Goal: Task Accomplishment & Management: Manage account settings

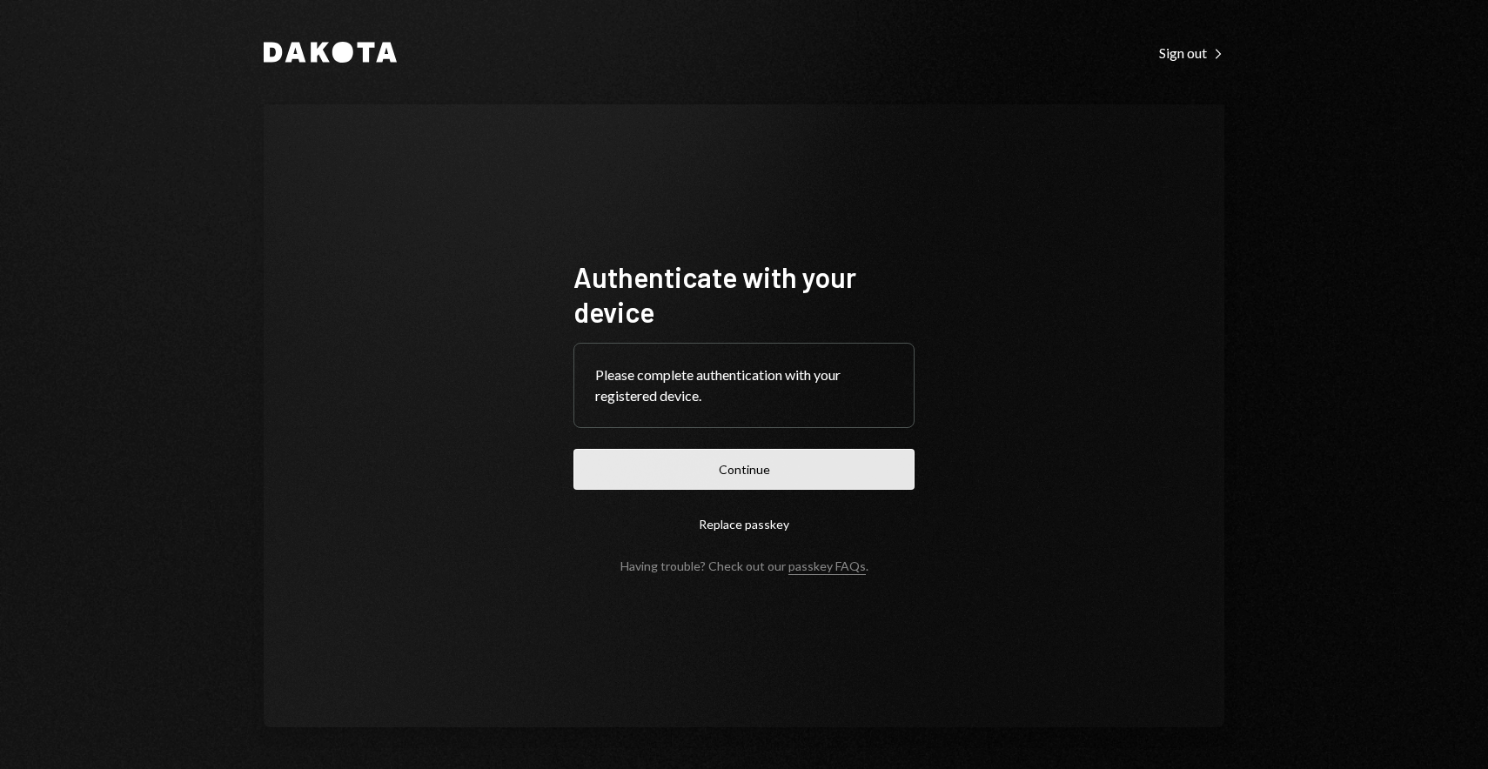
click at [792, 464] on button "Continue" at bounding box center [743, 469] width 341 height 41
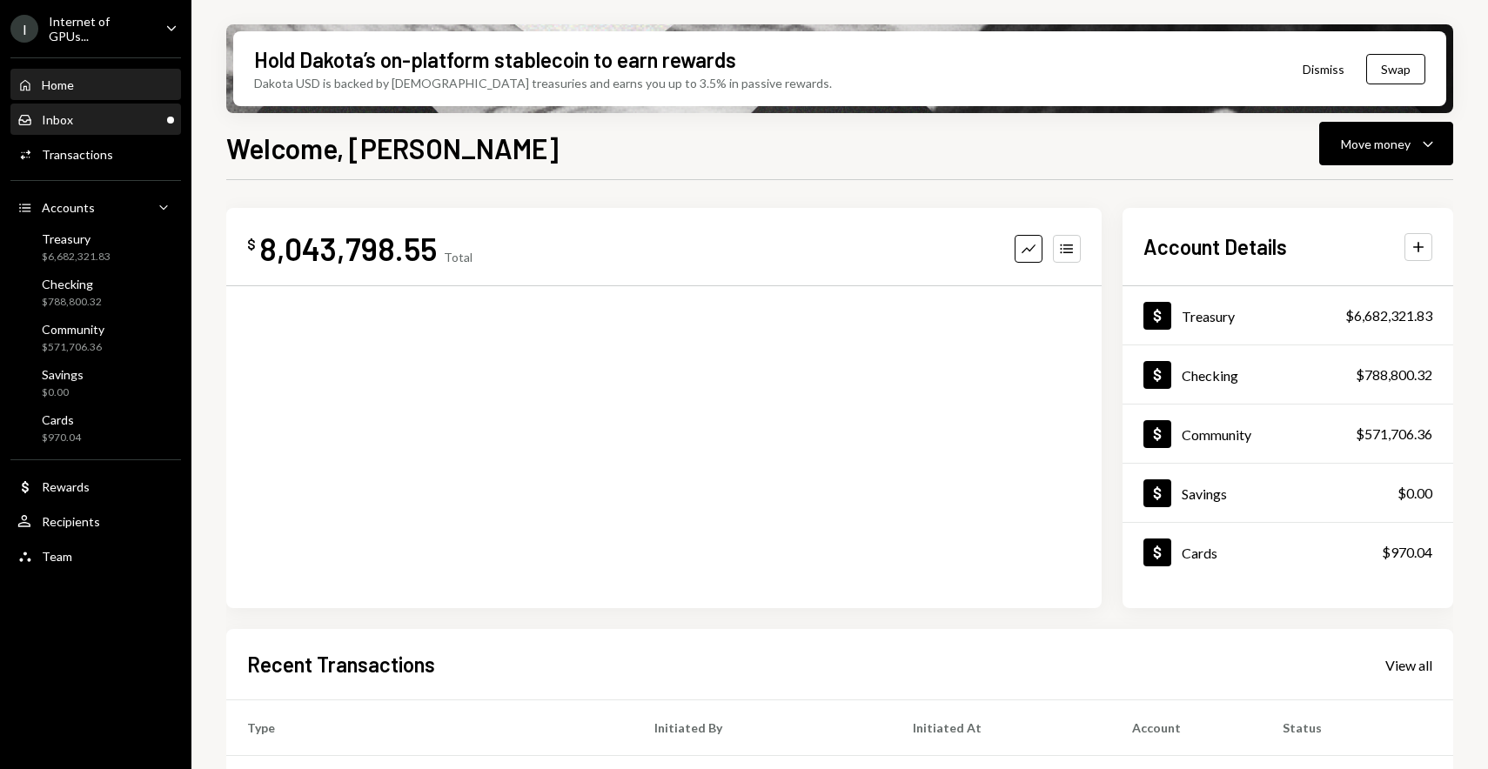
click at [81, 112] on div "Inbox Inbox" at bounding box center [95, 120] width 157 height 16
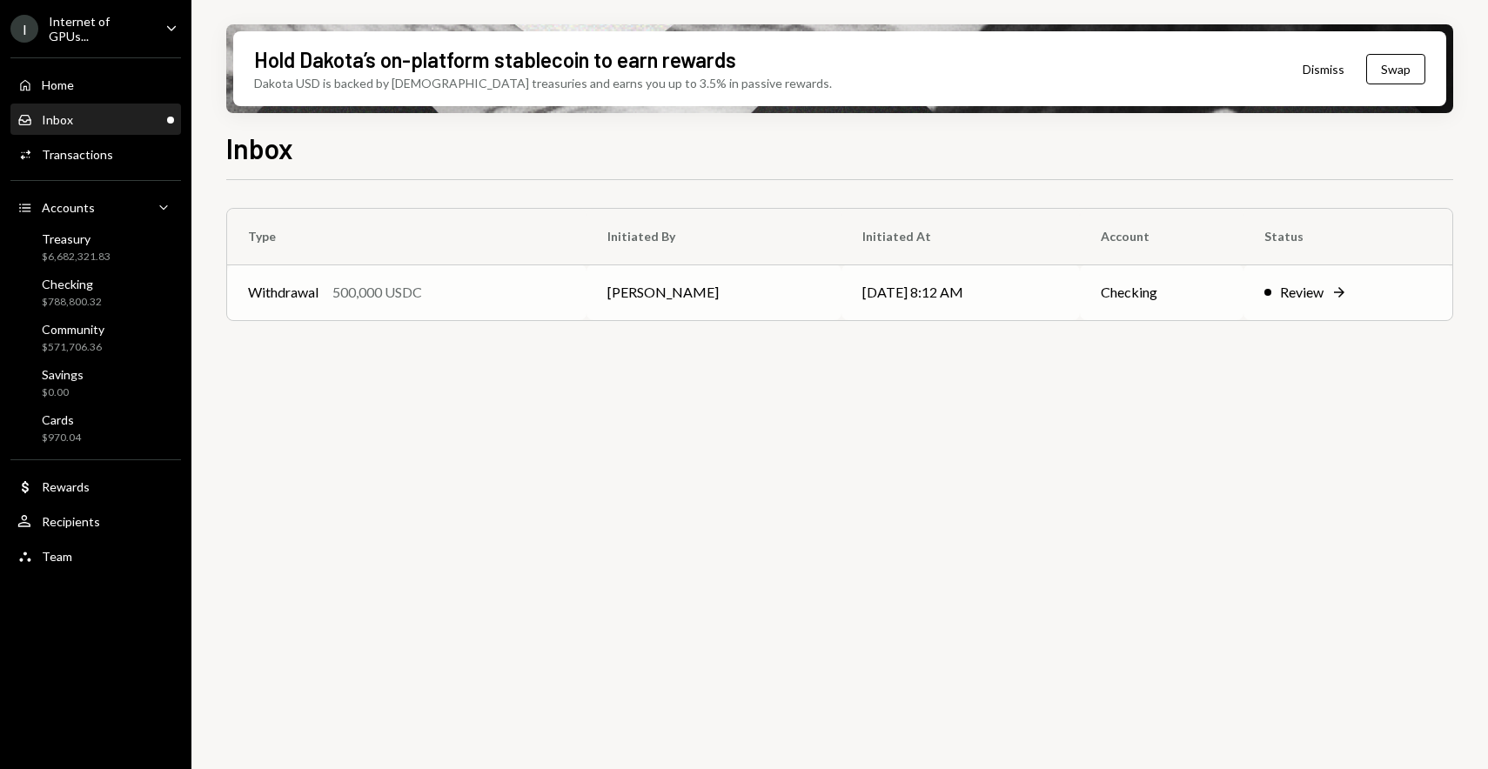
click at [416, 300] on div "500,000 USDC" at bounding box center [377, 292] width 90 height 21
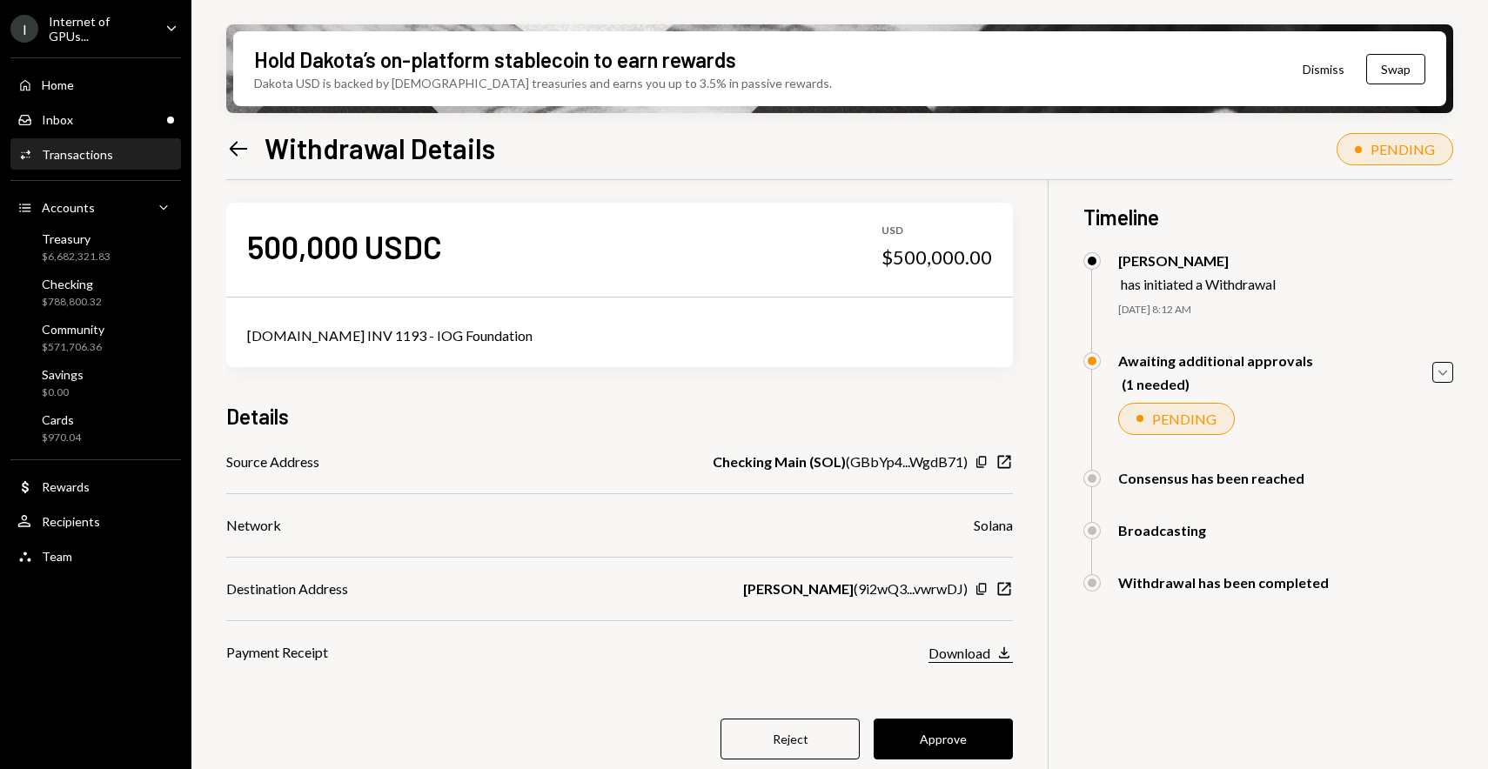
scroll to position [15, 0]
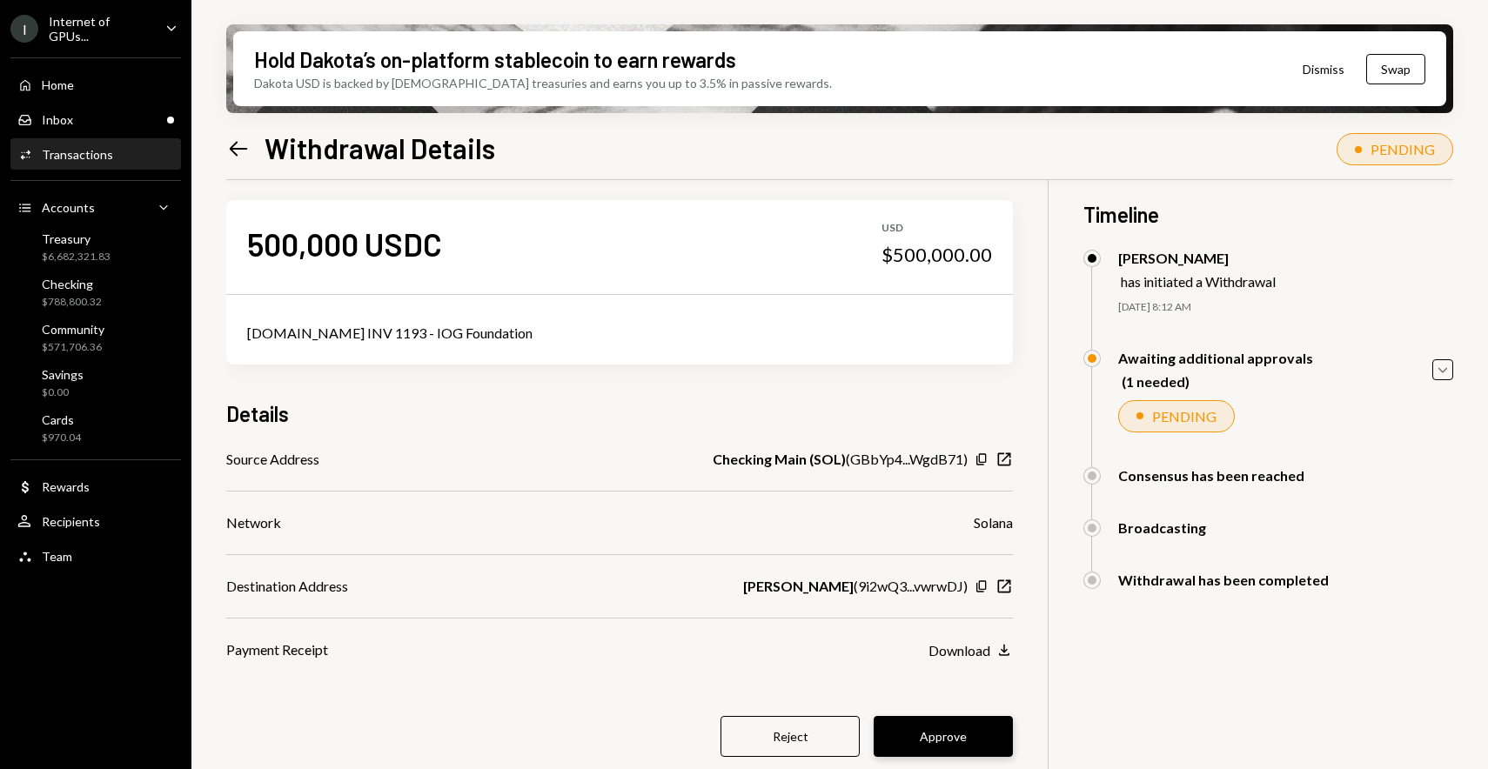
click at [937, 730] on button "Approve" at bounding box center [942, 736] width 139 height 41
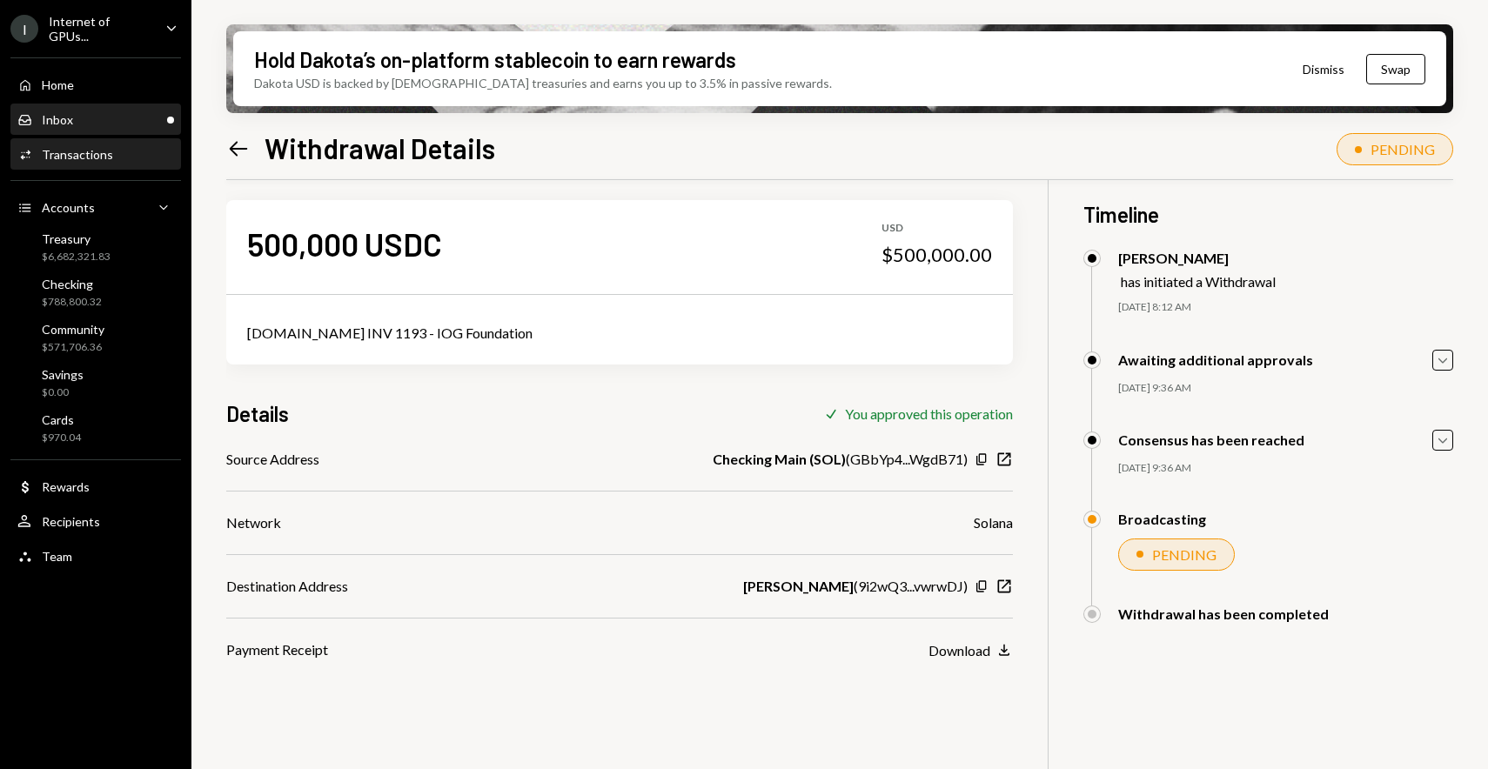
click at [124, 112] on div "Inbox Inbox" at bounding box center [95, 120] width 157 height 16
